Goal: Navigation & Orientation: Find specific page/section

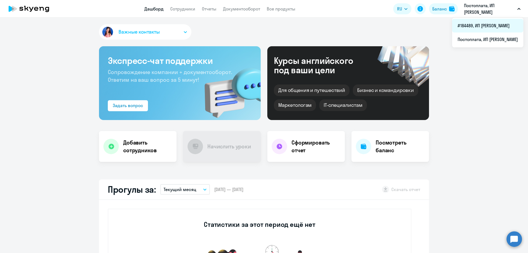
click at [468, 25] on li "#184489, ИП [PERSON_NAME]" at bounding box center [487, 26] width 71 height 14
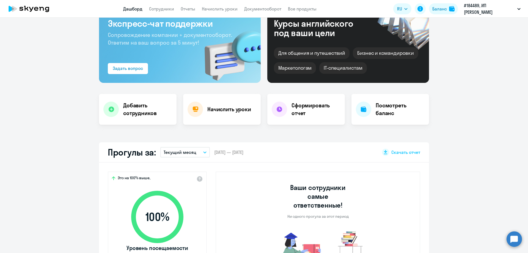
scroll to position [27, 0]
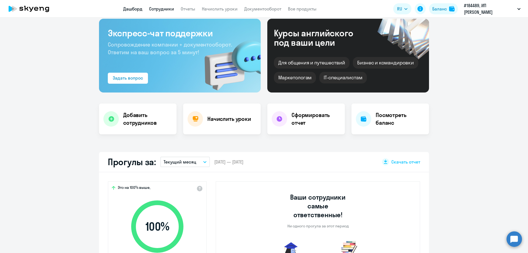
click at [165, 10] on link "Сотрудники" at bounding box center [161, 8] width 25 height 5
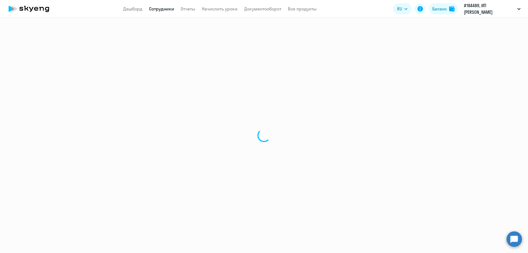
select select "30"
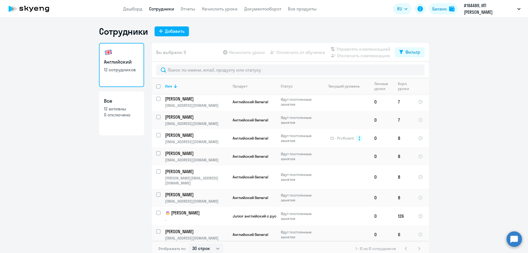
scroll to position [72, 0]
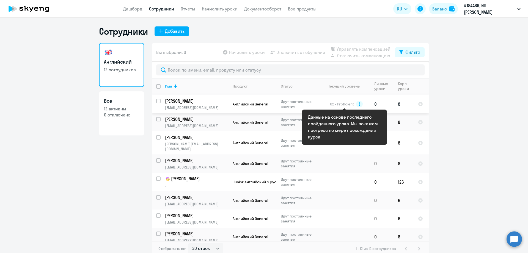
click at [357, 104] on circle at bounding box center [359, 104] width 7 height 7
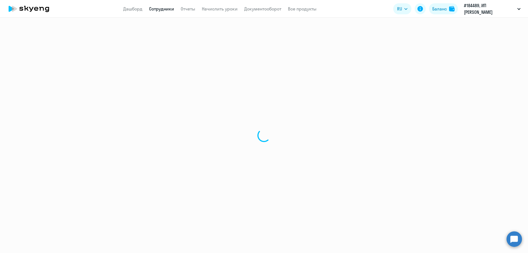
select select "english"
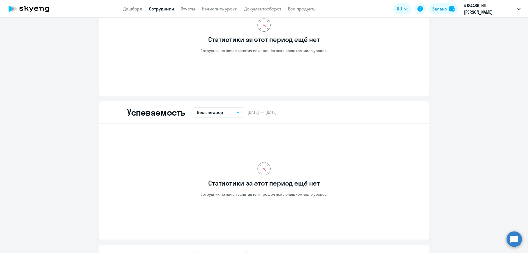
scroll to position [275, 0]
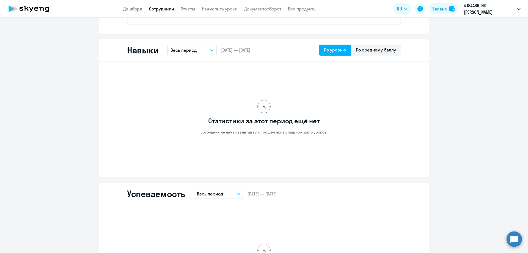
click at [208, 54] on button "Весь период" at bounding box center [191, 50] width 49 height 10
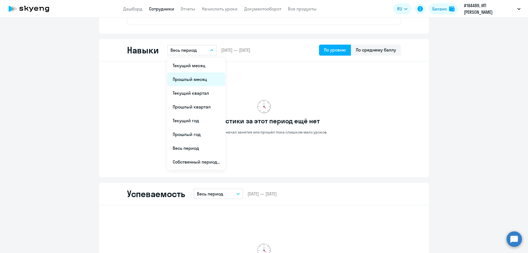
click at [197, 80] on li "Прошлый месяц" at bounding box center [196, 79] width 58 height 14
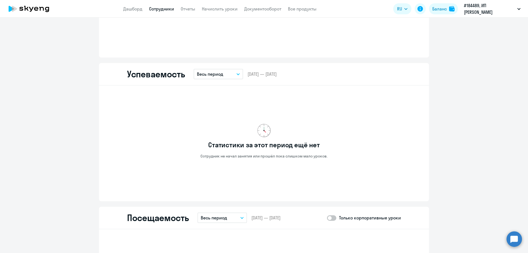
scroll to position [385, 0]
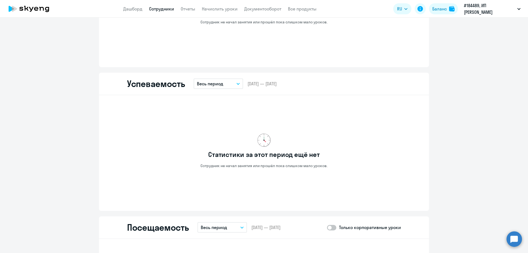
click at [230, 82] on button "Весь период" at bounding box center [218, 83] width 49 height 10
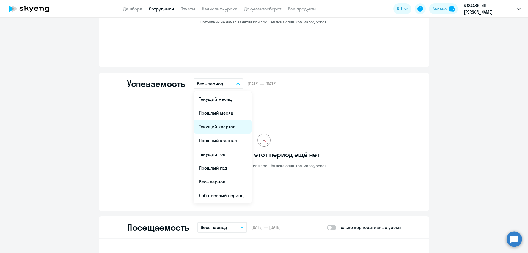
click at [217, 125] on li "Текущий квартал" at bounding box center [223, 127] width 58 height 14
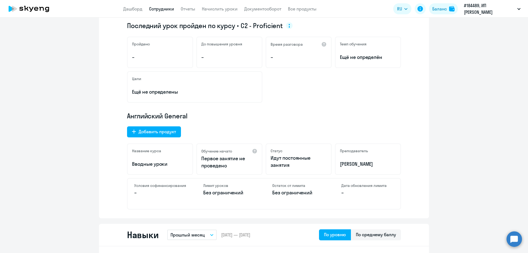
scroll to position [0, 0]
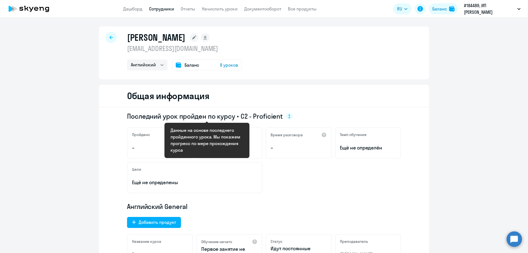
click at [286, 116] on circle at bounding box center [289, 116] width 7 height 7
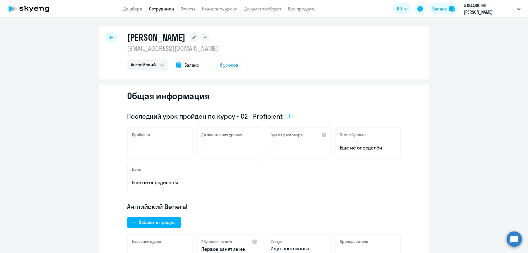
select select "30"
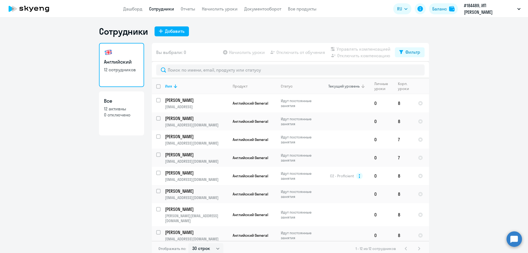
click at [340, 86] on div "Текущий уровень" at bounding box center [343, 86] width 31 height 5
click at [460, 37] on li "Постоплата, ИП [PERSON_NAME]" at bounding box center [487, 39] width 71 height 14
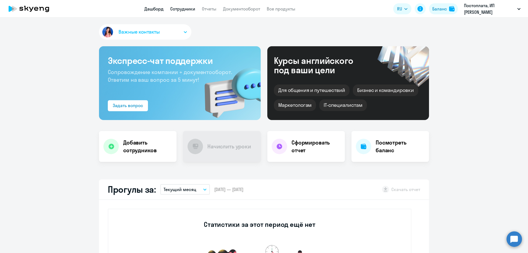
click at [192, 10] on link "Сотрудники" at bounding box center [182, 8] width 25 height 5
select select "30"
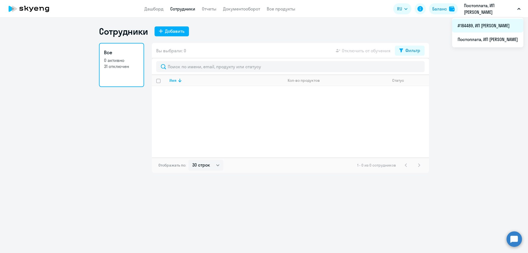
click at [465, 26] on li "#184489, ИП [PERSON_NAME]" at bounding box center [487, 26] width 71 height 14
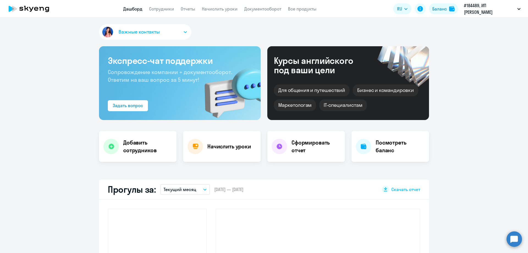
select select "30"
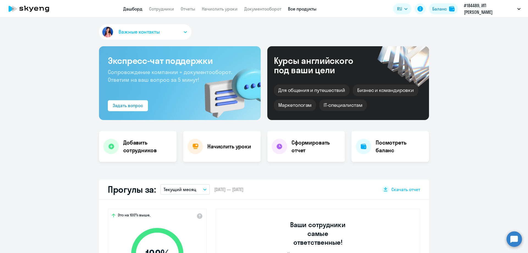
click at [300, 9] on link "Все продукты" at bounding box center [302, 8] width 29 height 5
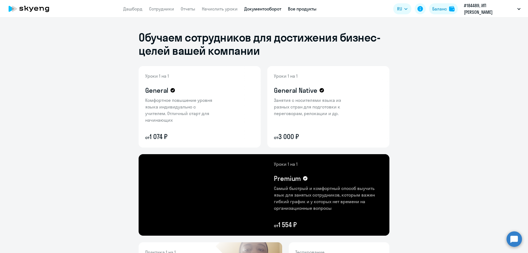
click at [267, 9] on link "Документооборот" at bounding box center [262, 8] width 37 height 5
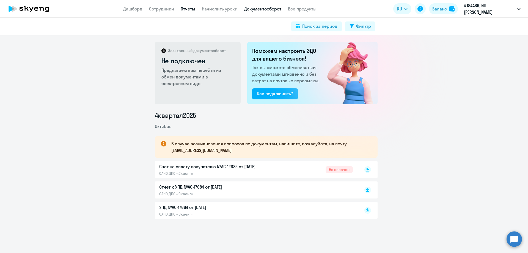
click at [187, 9] on link "Отчеты" at bounding box center [188, 8] width 15 height 5
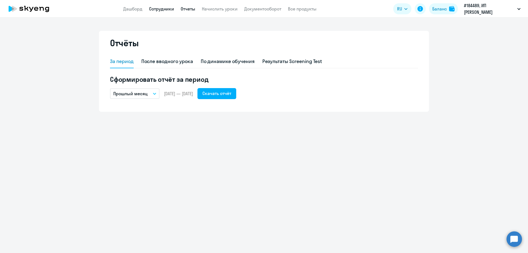
click at [163, 10] on link "Сотрудники" at bounding box center [161, 8] width 25 height 5
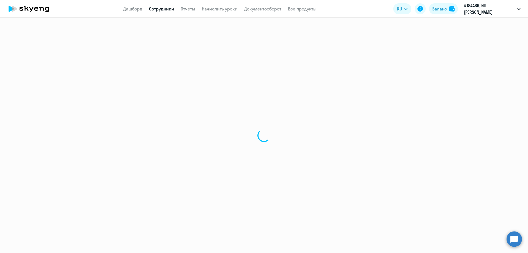
select select "30"
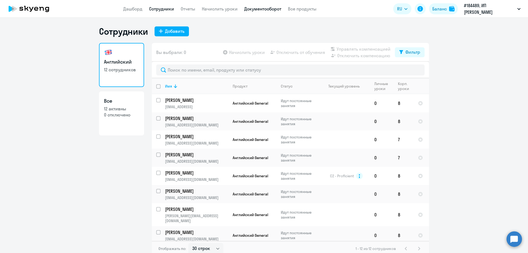
click at [263, 9] on link "Документооборот" at bounding box center [262, 8] width 37 height 5
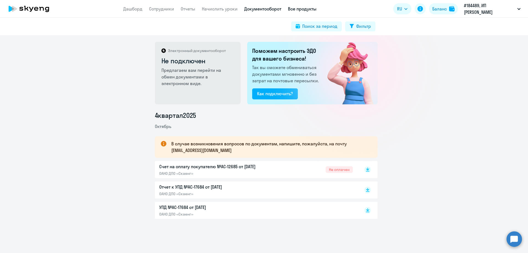
click at [298, 9] on link "Все продукты" at bounding box center [302, 8] width 29 height 5
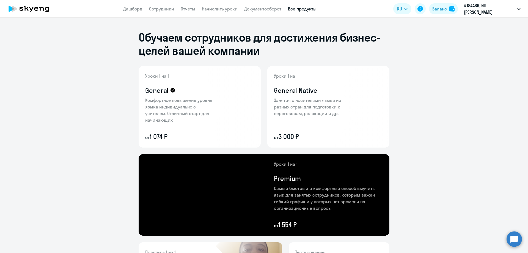
drag, startPoint x: 126, startPoint y: 8, endPoint x: 132, endPoint y: 13, distance: 7.0
click at [126, 8] on link "Дашборд" at bounding box center [132, 8] width 19 height 5
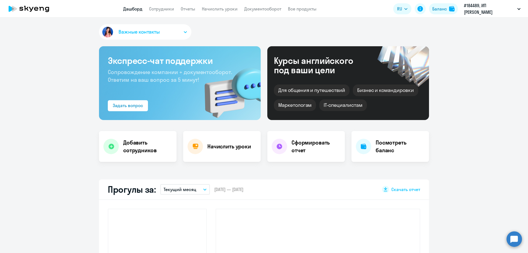
select select "30"
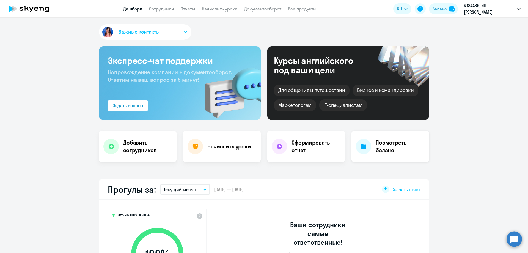
click at [371, 147] on div "Посмотреть баланс" at bounding box center [390, 146] width 78 height 31
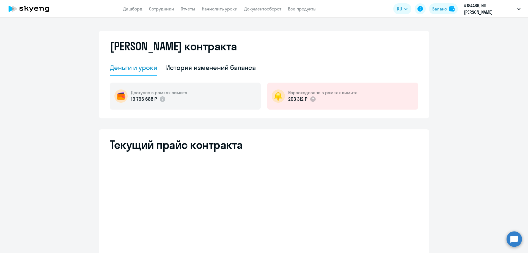
select select "english_adult_not_native_speaker"
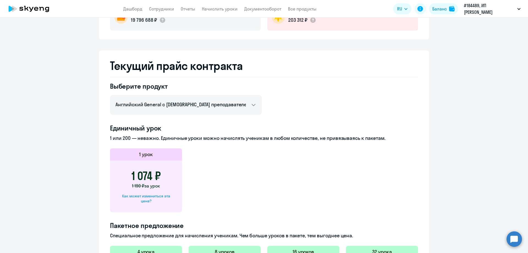
scroll to position [110, 0]
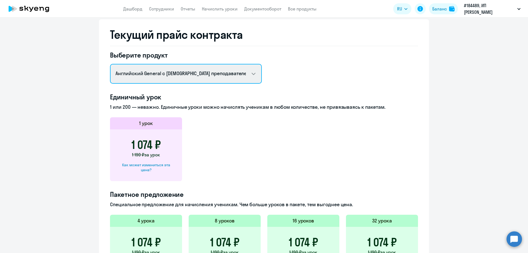
click at [242, 80] on select "Английский General с [DEMOGRAPHIC_DATA] преподавателем Английский General с [DE…" at bounding box center [186, 74] width 152 height 20
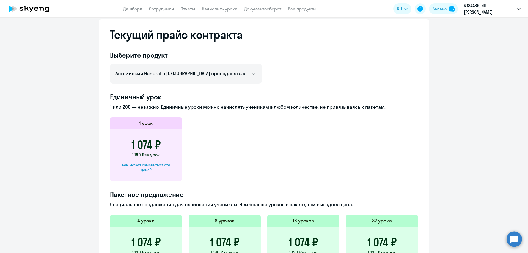
click at [302, 75] on div "Выберите продукт Английский General с русскоговорящим преподавателем Английский…" at bounding box center [264, 203] width 308 height 305
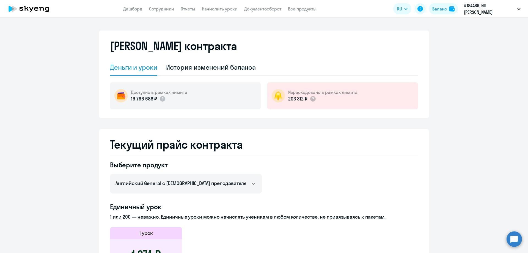
scroll to position [0, 0]
click at [229, 64] on div "История изменений баланса" at bounding box center [211, 67] width 90 height 9
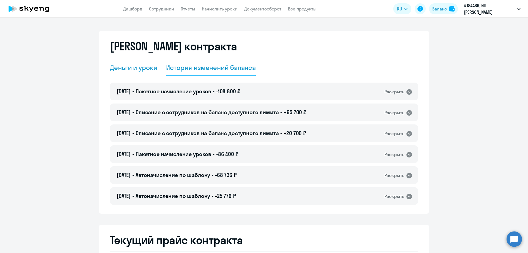
click at [144, 67] on div "Деньги и уроки" at bounding box center [133, 67] width 47 height 9
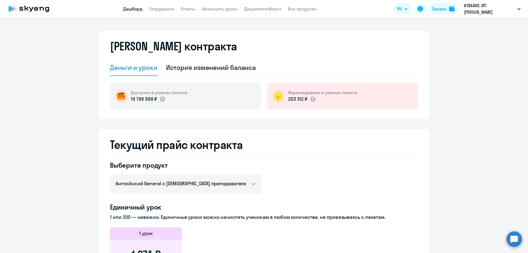
click at [135, 9] on link "Дашборд" at bounding box center [132, 8] width 19 height 5
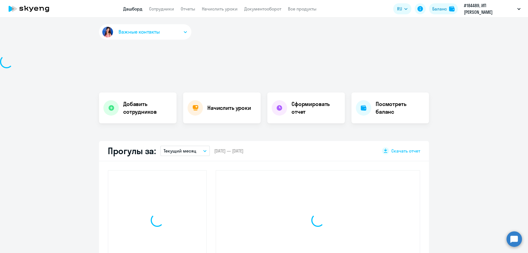
select select "30"
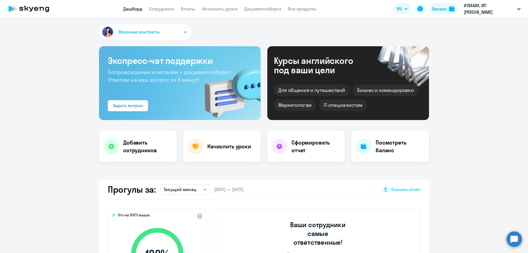
click at [169, 32] on button "Важные контакты" at bounding box center [145, 31] width 92 height 15
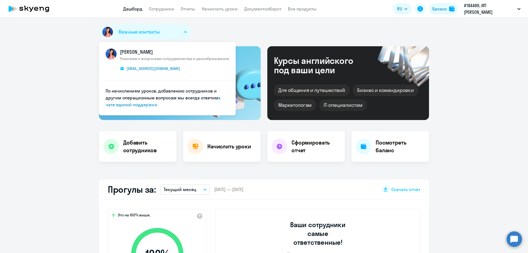
click at [169, 32] on button "Важные контакты" at bounding box center [145, 31] width 92 height 15
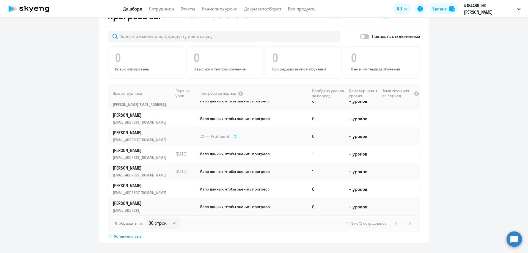
scroll to position [335, 0]
